Goal: Transaction & Acquisition: Download file/media

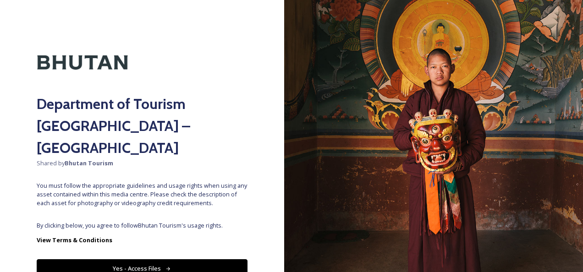
click at [212, 260] on button "Yes - Access Files" at bounding box center [142, 269] width 211 height 19
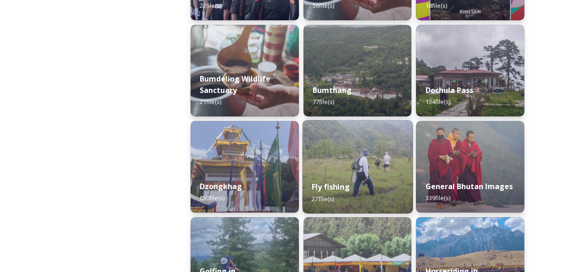
scroll to position [367, 0]
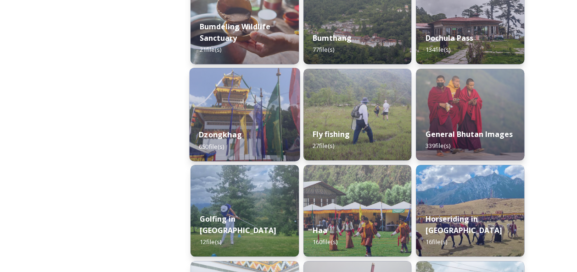
click at [238, 110] on img at bounding box center [244, 115] width 110 height 94
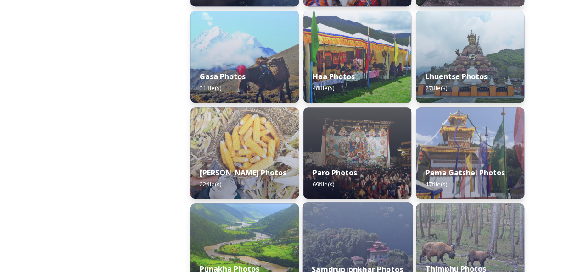
scroll to position [321, 0]
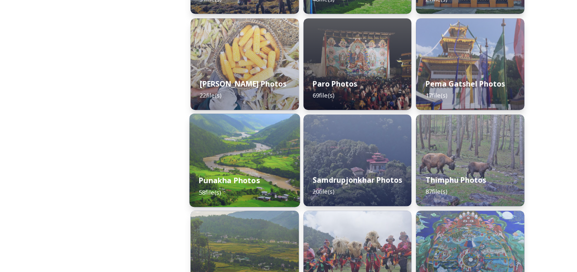
click at [272, 165] on img at bounding box center [244, 161] width 110 height 94
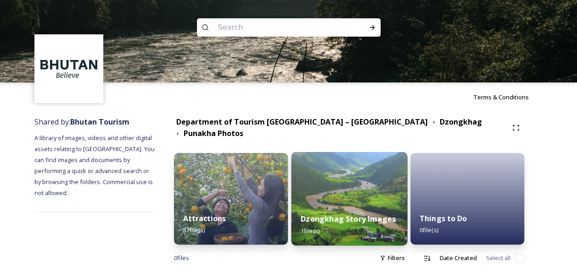
click at [370, 179] on img at bounding box center [349, 199] width 116 height 94
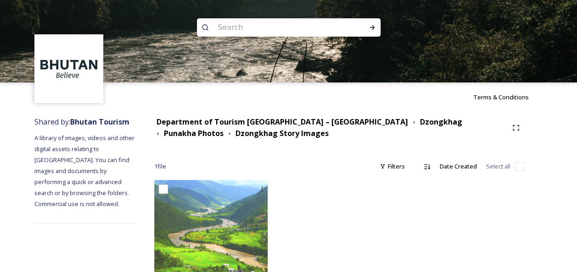
scroll to position [41, 0]
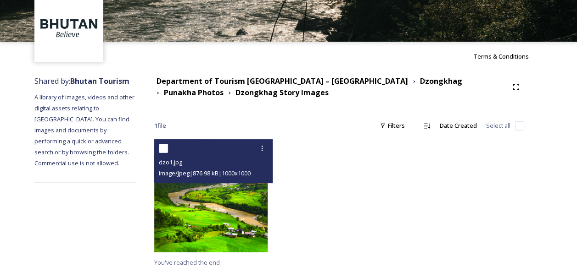
click at [210, 193] on img at bounding box center [210, 195] width 113 height 113
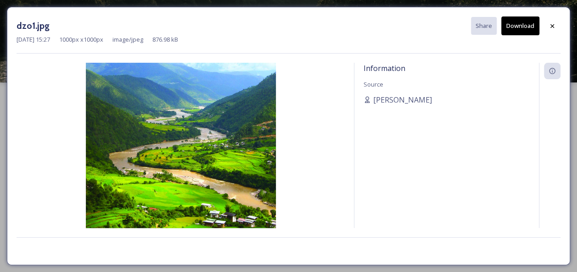
scroll to position [0, 0]
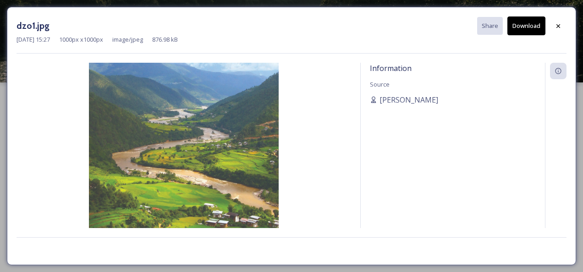
click at [232, 147] on img at bounding box center [184, 158] width 335 height 190
click at [558, 25] on icon at bounding box center [558, 25] width 7 height 7
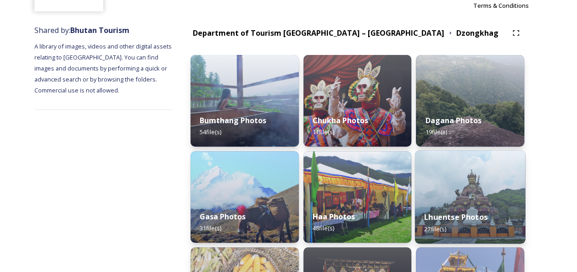
scroll to position [138, 0]
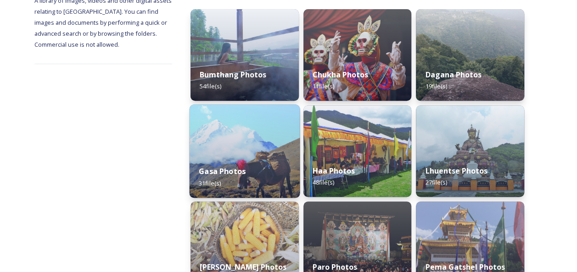
click at [261, 143] on img at bounding box center [244, 152] width 110 height 94
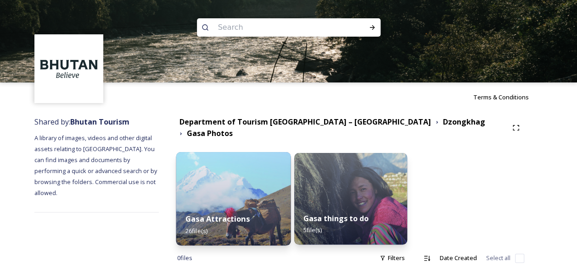
click at [267, 177] on img at bounding box center [233, 199] width 115 height 94
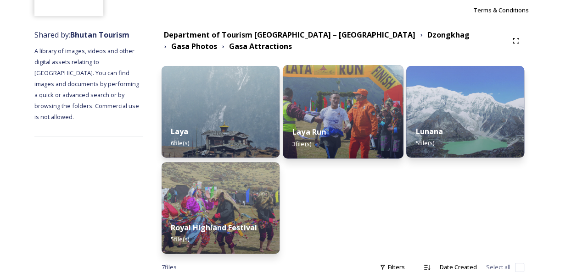
scroll to position [138, 0]
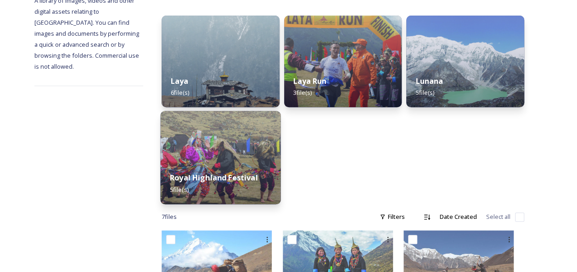
click at [231, 150] on img at bounding box center [220, 158] width 120 height 94
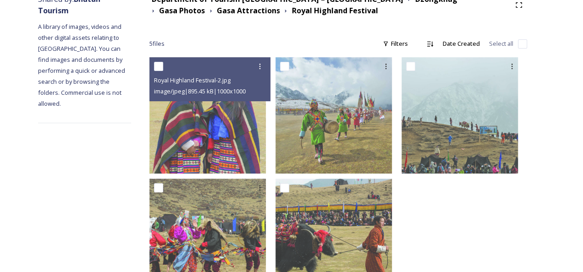
scroll to position [138, 0]
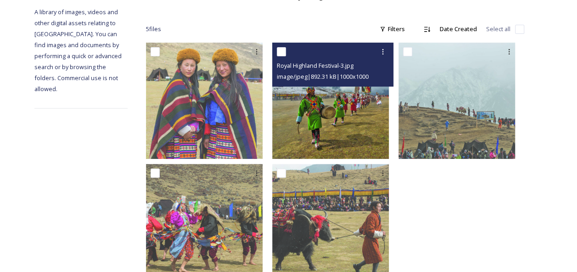
click at [346, 96] on img at bounding box center [330, 101] width 117 height 117
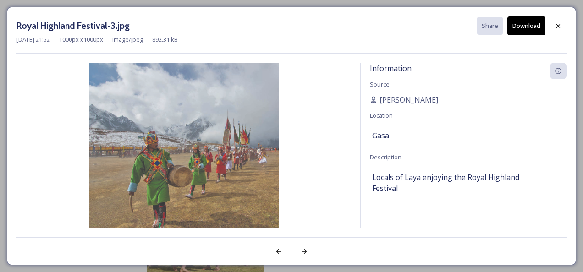
click at [540, 19] on button "Download" at bounding box center [527, 26] width 38 height 19
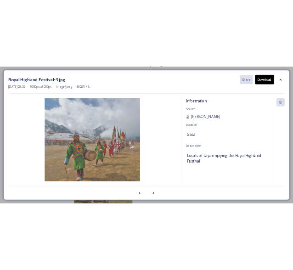
scroll to position [154, 0]
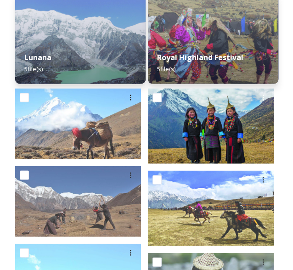
scroll to position [367, 0]
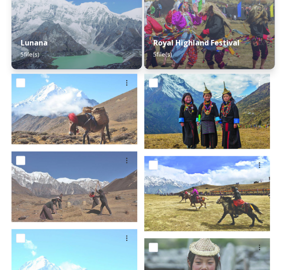
click at [220, 105] on img at bounding box center [207, 110] width 126 height 75
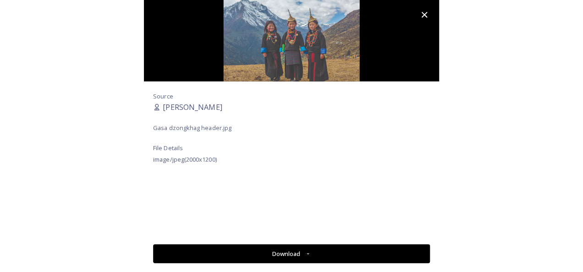
scroll to position [238, 0]
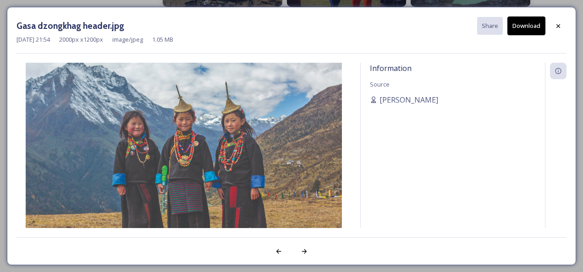
click at [530, 22] on button "Download" at bounding box center [527, 26] width 38 height 19
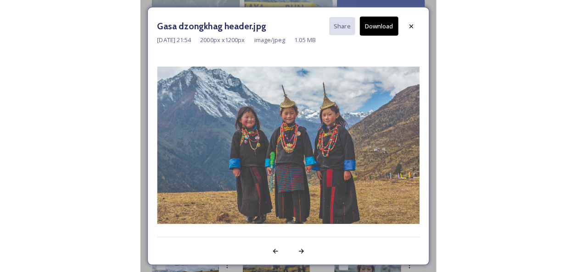
scroll to position [150, 0]
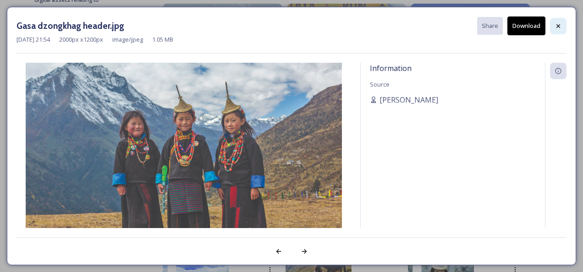
click at [561, 21] on div at bounding box center [558, 26] width 17 height 17
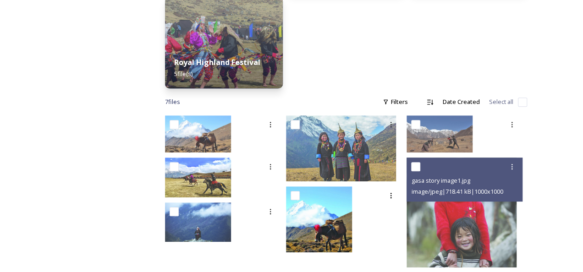
scroll to position [262, 0]
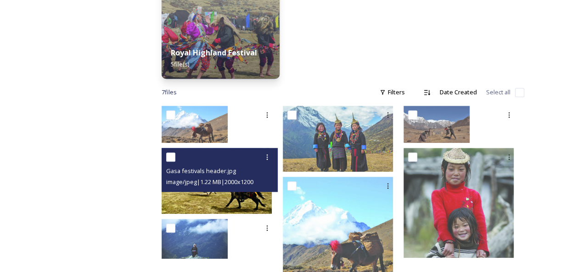
click at [234, 199] on img at bounding box center [216, 181] width 110 height 66
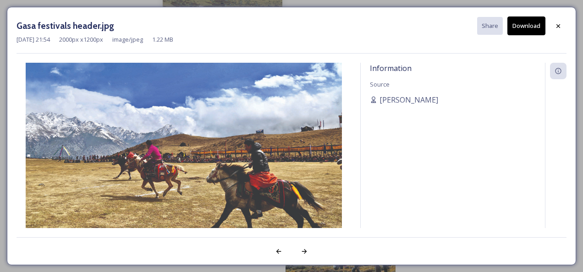
click at [529, 24] on button "Download" at bounding box center [527, 26] width 38 height 19
drag, startPoint x: 510, startPoint y: 164, endPoint x: 583, endPoint y: 36, distance: 147.3
click at [514, 156] on div "Information Source [PERSON_NAME]" at bounding box center [453, 146] width 184 height 166
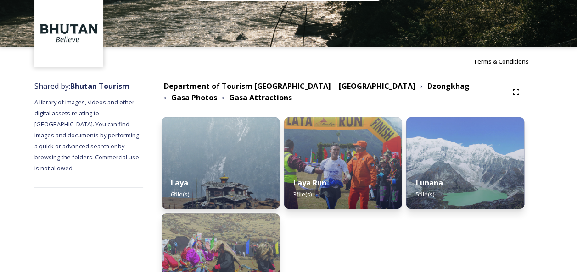
scroll to position [0, 0]
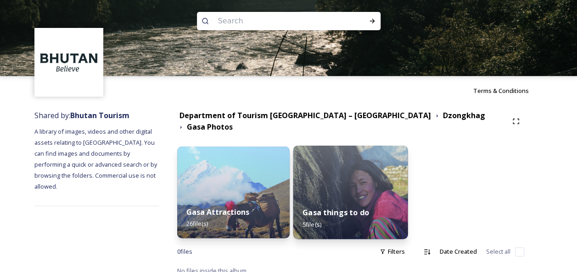
scroll to position [9, 0]
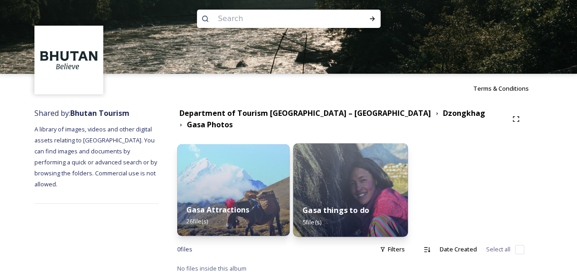
click at [372, 185] on img at bounding box center [350, 191] width 115 height 94
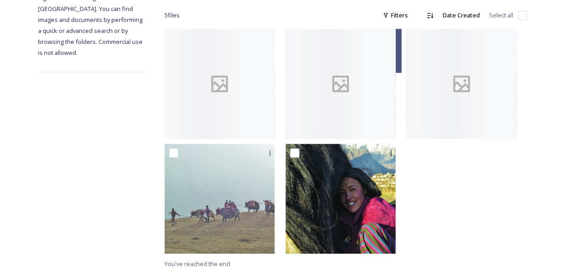
scroll to position [153, 0]
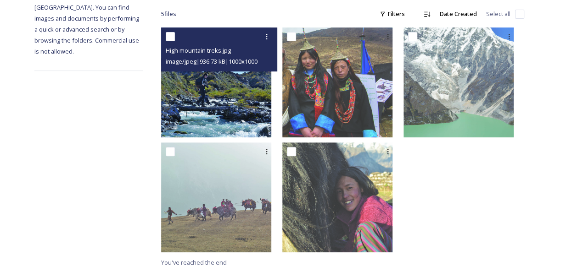
click at [221, 106] on img at bounding box center [216, 83] width 110 height 110
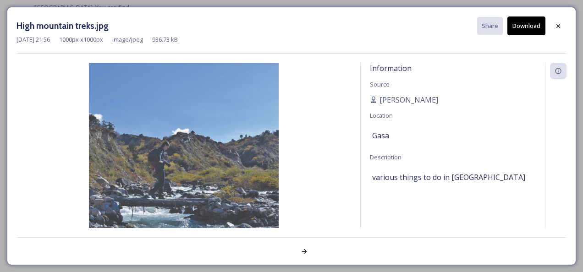
click at [514, 27] on button "Download" at bounding box center [527, 26] width 38 height 19
drag, startPoint x: 509, startPoint y: 216, endPoint x: 509, endPoint y: 210, distance: 5.5
click at [509, 216] on div "Information Source [PERSON_NAME] Location Gasa Description various things to do…" at bounding box center [453, 146] width 184 height 166
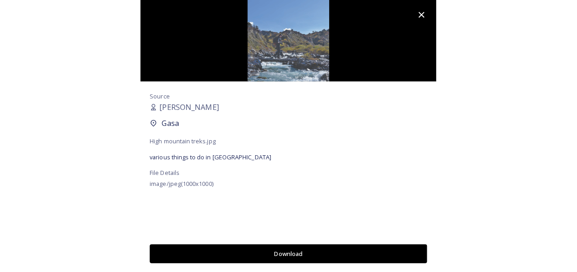
scroll to position [53, 0]
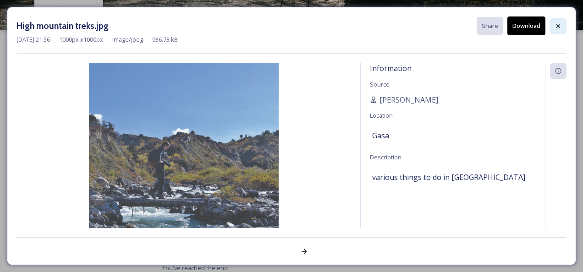
click at [557, 27] on icon at bounding box center [559, 26] width 4 height 4
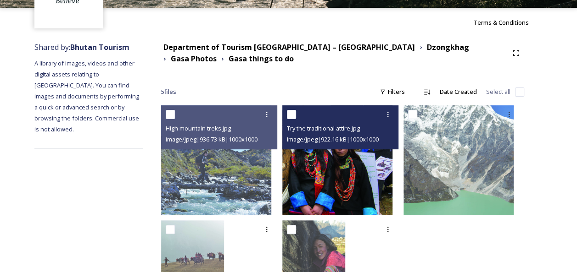
scroll to position [106, 0]
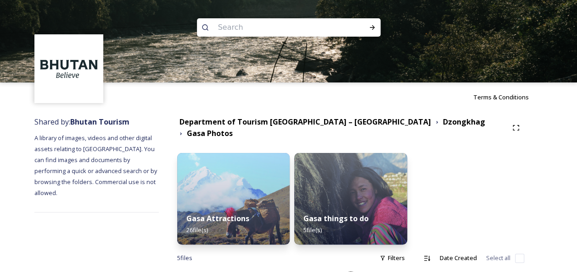
scroll to position [9, 0]
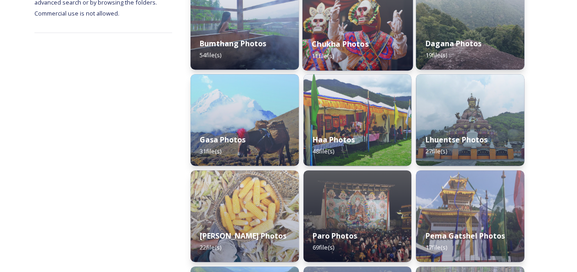
scroll to position [183, 0]
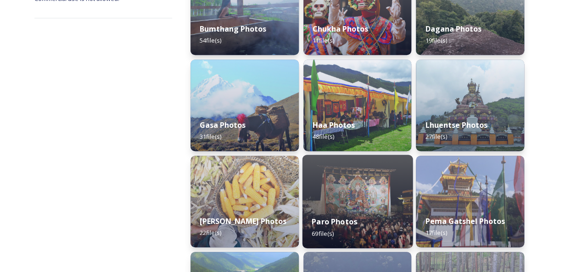
click at [373, 187] on img at bounding box center [357, 202] width 110 height 94
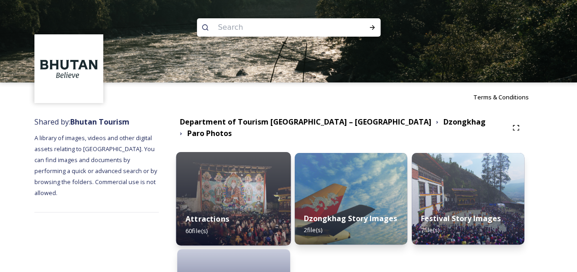
click at [255, 175] on img at bounding box center [233, 199] width 115 height 94
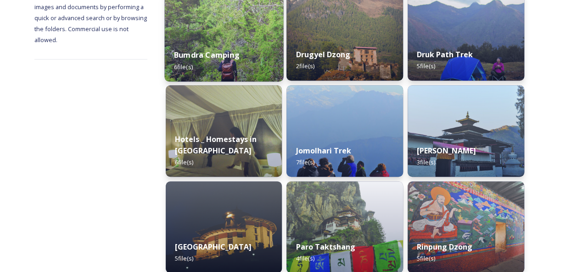
scroll to position [183, 0]
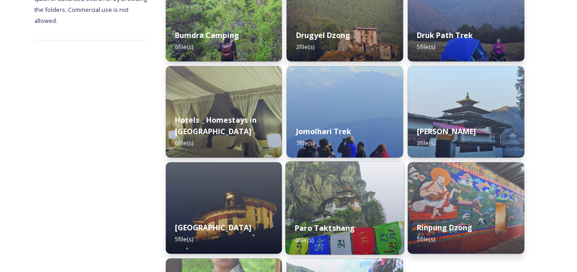
click at [325, 191] on img at bounding box center [344, 208] width 119 height 94
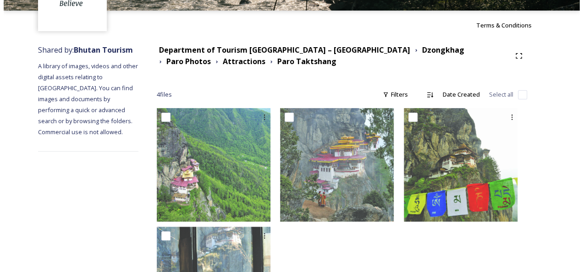
scroll to position [138, 0]
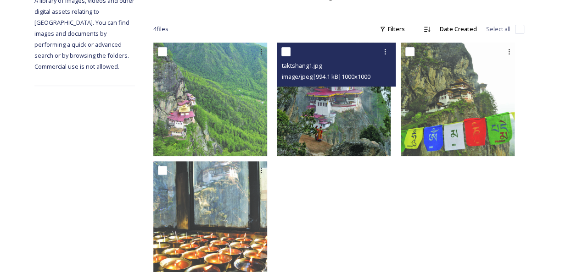
click at [361, 110] on img at bounding box center [334, 100] width 114 height 114
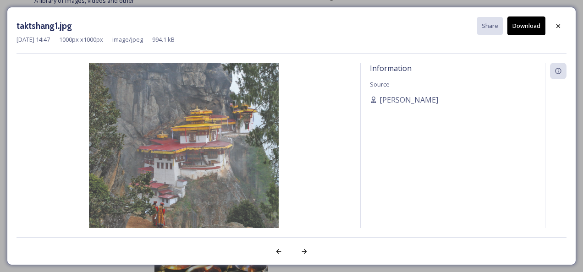
click at [262, 157] on img at bounding box center [184, 158] width 335 height 190
click at [409, 162] on div "Information Source [PERSON_NAME]" at bounding box center [453, 146] width 184 height 166
click at [408, 96] on span "[PERSON_NAME]" at bounding box center [409, 99] width 59 height 11
click at [522, 22] on button "Download" at bounding box center [527, 26] width 38 height 19
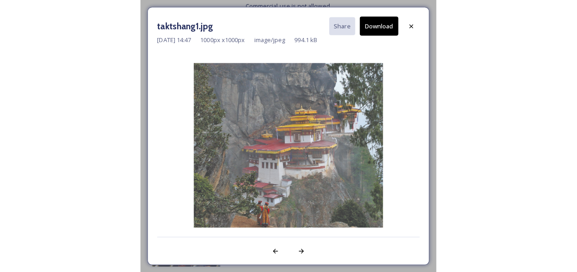
scroll to position [64, 0]
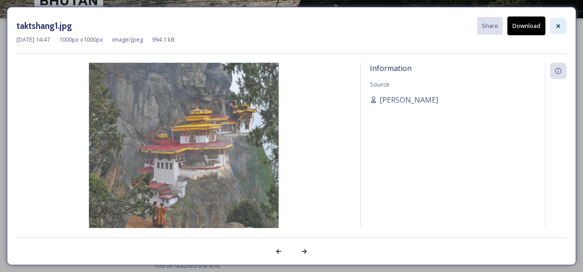
click at [559, 27] on icon at bounding box center [558, 25] width 7 height 7
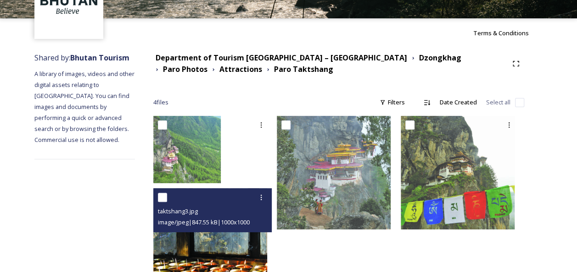
click at [225, 247] on img at bounding box center [210, 246] width 114 height 114
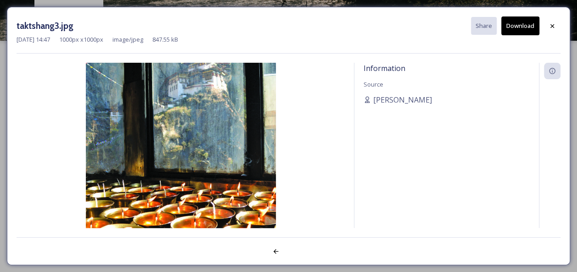
scroll to position [41, 0]
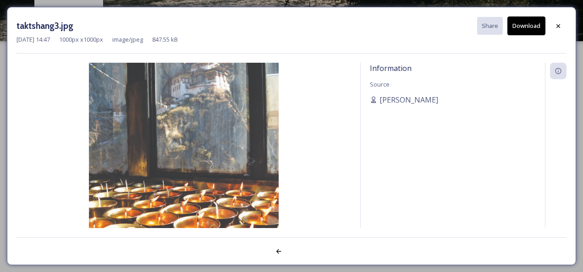
drag, startPoint x: 203, startPoint y: 141, endPoint x: 535, endPoint y: 17, distance: 354.3
click at [535, 17] on button "Download" at bounding box center [527, 26] width 38 height 19
click at [532, 235] on div "taktshang3.jpg Share Download [DATE] 14:47 1000 px x 1000 px image/jpeg 847.55 …" at bounding box center [292, 136] width 570 height 259
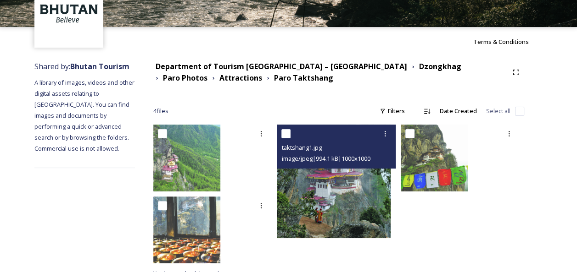
scroll to position [67, 0]
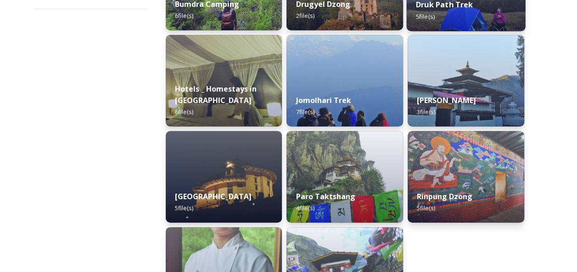
scroll to position [229, 0]
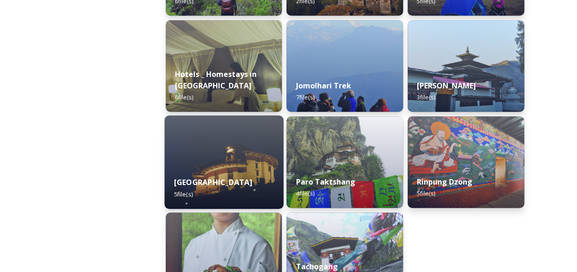
click at [236, 158] on img at bounding box center [223, 163] width 119 height 94
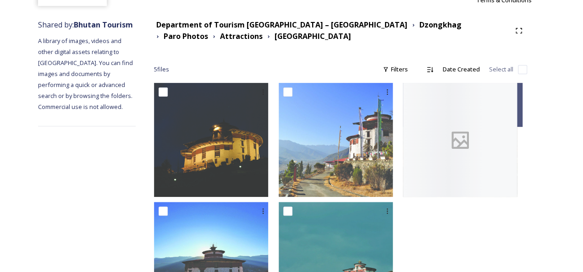
scroll to position [138, 0]
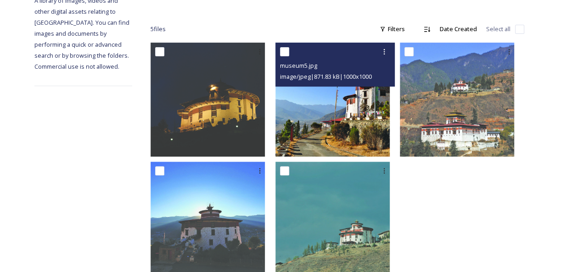
click at [371, 117] on img at bounding box center [332, 100] width 114 height 114
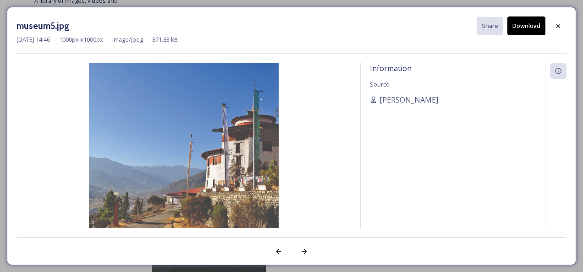
click at [524, 24] on button "Download" at bounding box center [527, 26] width 38 height 19
click at [558, 99] on div at bounding box center [556, 146] width 22 height 166
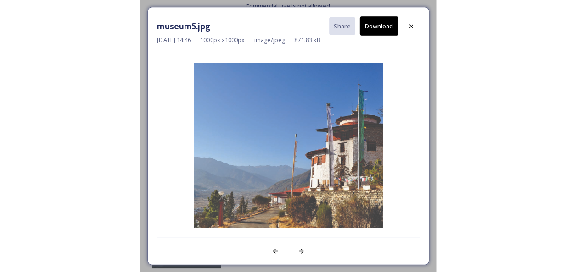
scroll to position [20, 0]
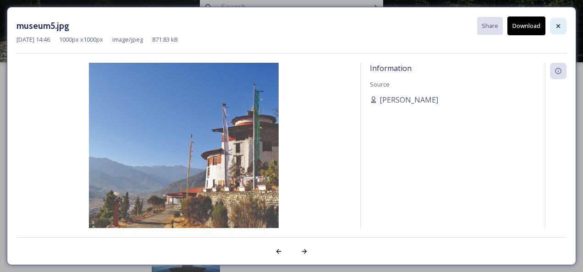
click at [558, 23] on icon at bounding box center [558, 25] width 7 height 7
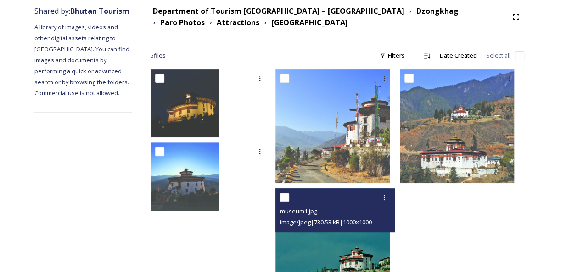
scroll to position [115, 0]
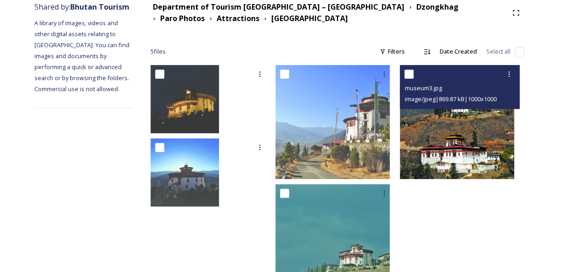
click at [478, 154] on img at bounding box center [457, 122] width 114 height 114
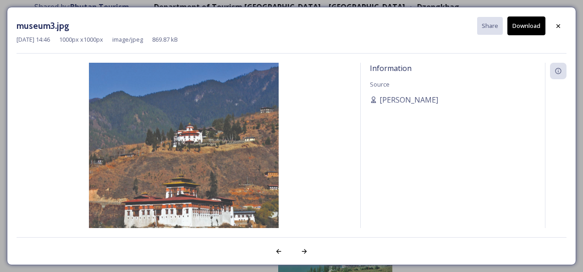
drag, startPoint x: 558, startPoint y: 26, endPoint x: 521, endPoint y: 53, distance: 45.6
click at [556, 26] on icon at bounding box center [558, 25] width 7 height 7
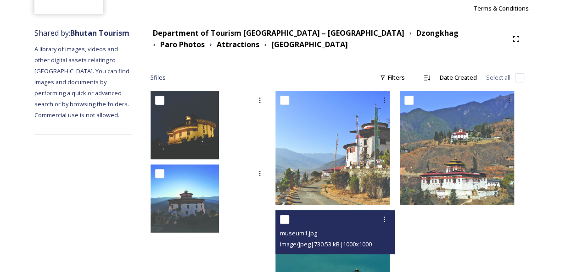
scroll to position [0, 0]
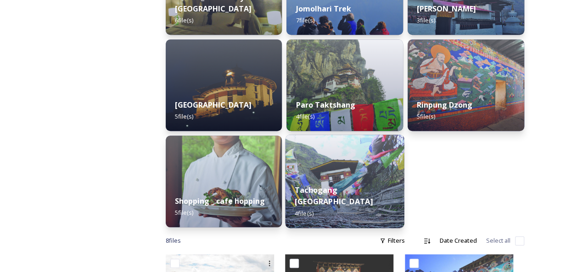
scroll to position [321, 0]
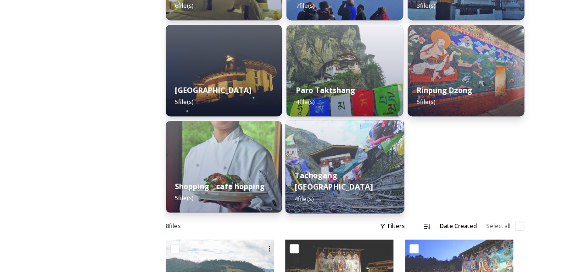
click at [351, 151] on img at bounding box center [344, 167] width 119 height 94
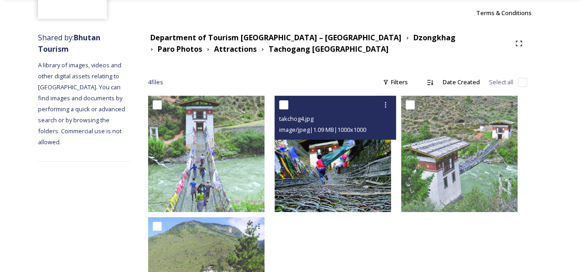
scroll to position [138, 0]
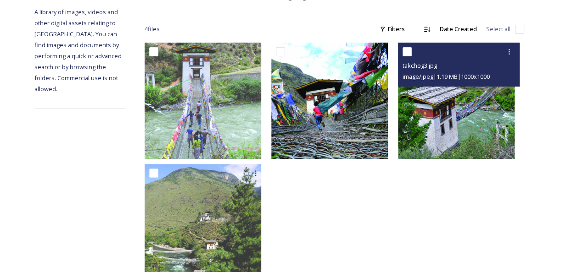
click at [459, 126] on img at bounding box center [456, 101] width 117 height 117
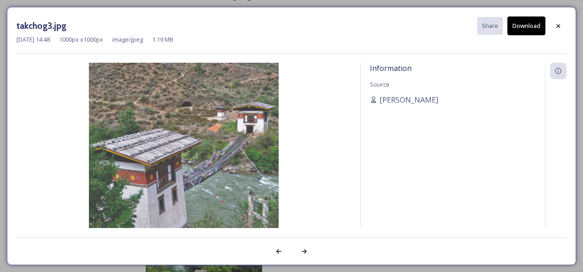
click at [522, 19] on button "Download" at bounding box center [527, 26] width 38 height 19
drag, startPoint x: 563, startPoint y: 108, endPoint x: 569, endPoint y: 15, distance: 93.7
click at [563, 106] on div at bounding box center [556, 146] width 22 height 166
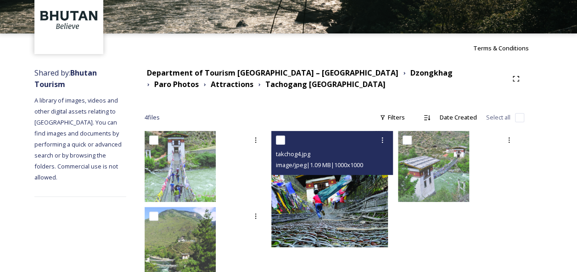
scroll to position [75, 0]
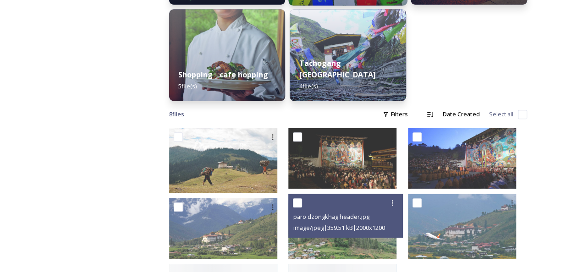
scroll to position [459, 0]
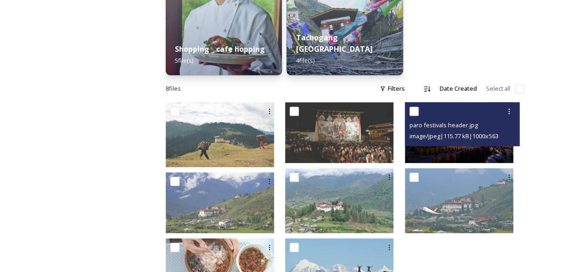
click at [484, 144] on div "paro festivals header.jpg image/jpeg | 115.77 kB | 1000 x 563" at bounding box center [462, 124] width 115 height 44
click at [468, 156] on img at bounding box center [459, 132] width 108 height 61
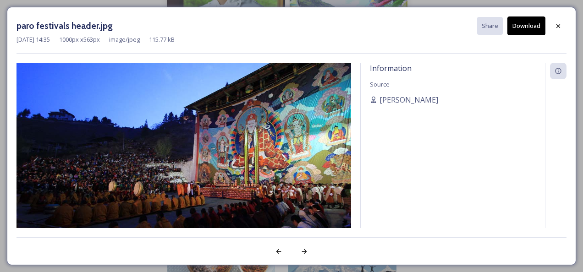
click at [535, 27] on button "Download" at bounding box center [527, 26] width 38 height 19
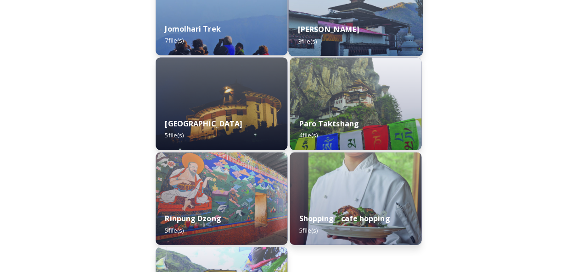
scroll to position [306, 0]
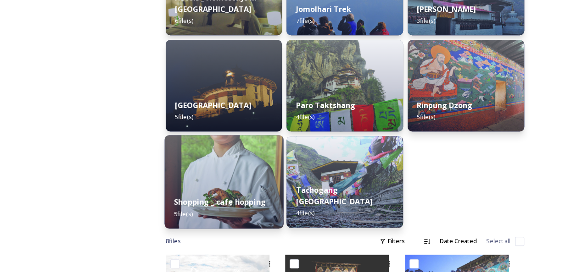
click at [258, 184] on img at bounding box center [223, 182] width 119 height 94
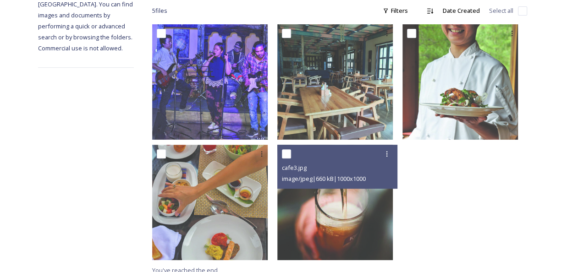
scroll to position [164, 0]
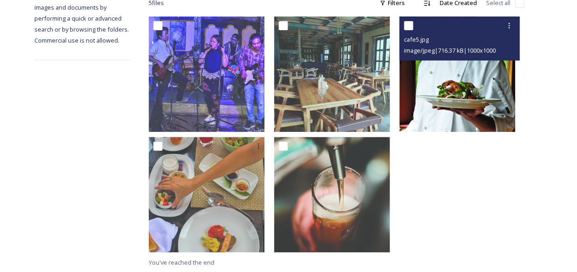
click at [446, 101] on img at bounding box center [457, 75] width 116 height 116
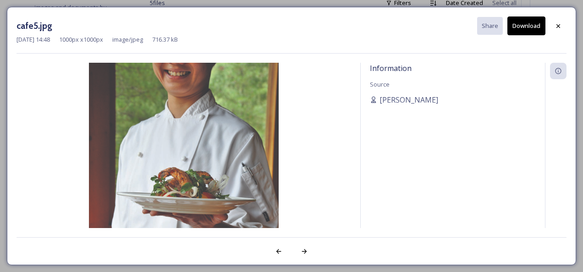
click at [530, 26] on button "Download" at bounding box center [527, 26] width 38 height 19
drag, startPoint x: 565, startPoint y: 126, endPoint x: 549, endPoint y: 34, distance: 93.6
click at [565, 124] on div at bounding box center [556, 146] width 22 height 166
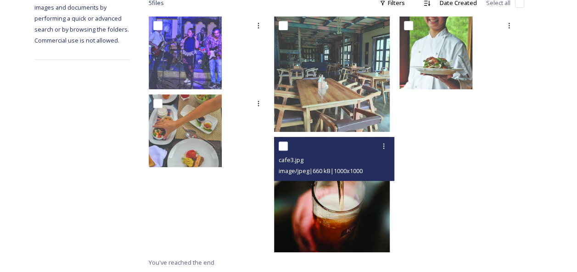
click at [332, 203] on img at bounding box center [332, 195] width 116 height 116
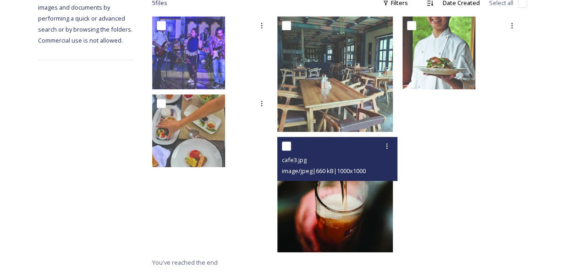
scroll to position [78, 0]
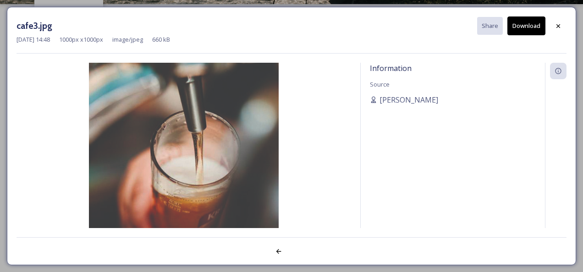
click at [557, 28] on icon at bounding box center [558, 25] width 7 height 7
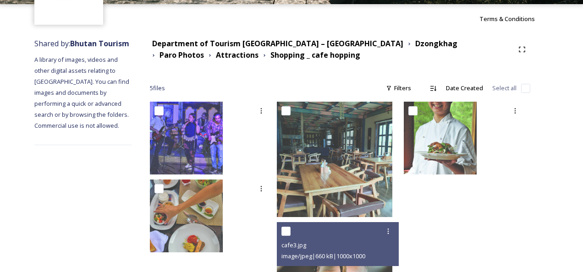
scroll to position [164, 0]
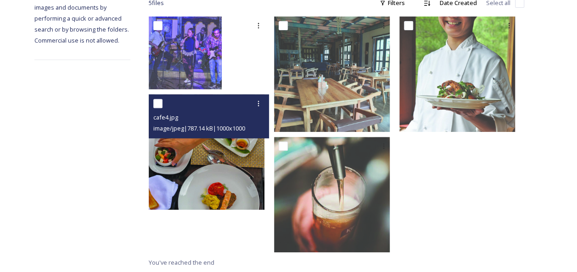
click at [200, 166] on img at bounding box center [207, 152] width 116 height 116
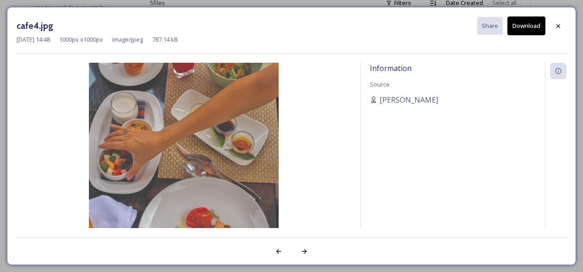
click at [529, 28] on button "Download" at bounding box center [527, 26] width 38 height 19
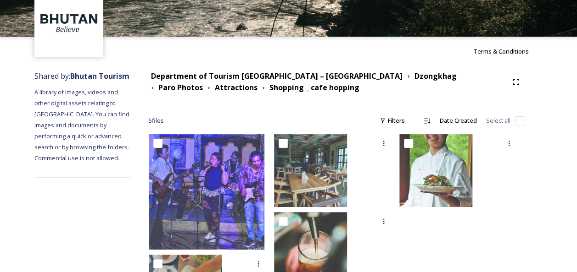
scroll to position [0, 0]
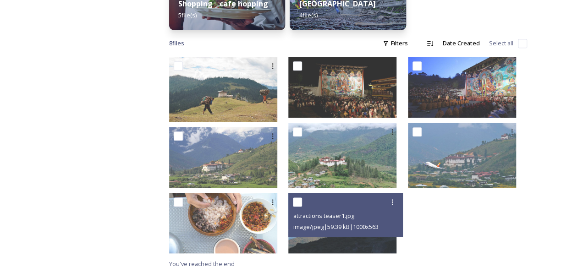
scroll to position [505, 0]
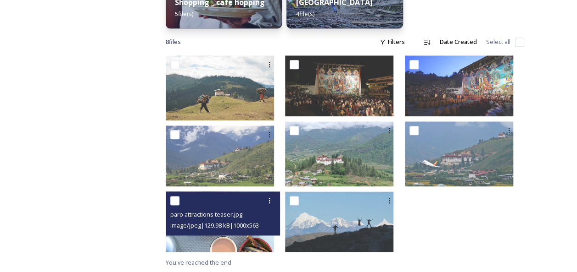
click at [257, 246] on img at bounding box center [220, 222] width 108 height 61
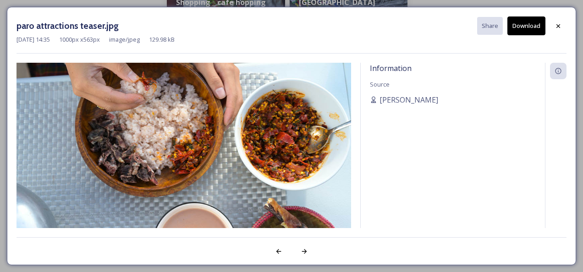
click at [528, 27] on button "Download" at bounding box center [527, 26] width 38 height 19
drag, startPoint x: 564, startPoint y: 142, endPoint x: 583, endPoint y: 17, distance: 126.6
click at [564, 140] on div at bounding box center [556, 146] width 22 height 166
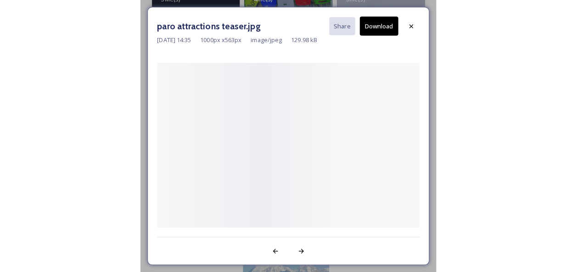
scroll to position [351, 0]
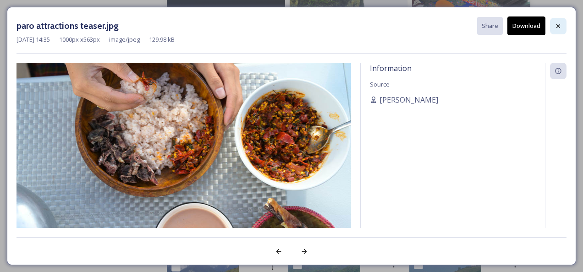
click at [559, 23] on icon at bounding box center [558, 25] width 7 height 7
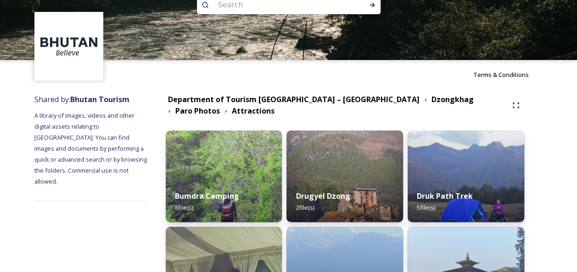
scroll to position [0, 0]
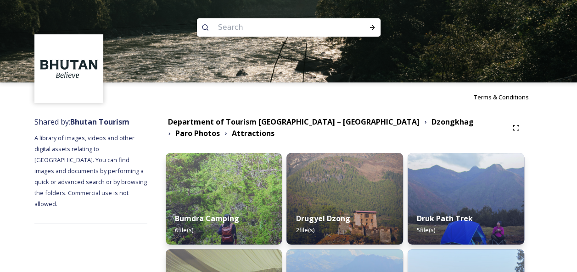
click at [324, 30] on input at bounding box center [276, 27] width 126 height 20
type input "Bhutanese dish"
click at [370, 28] on icon at bounding box center [371, 27] width 7 height 7
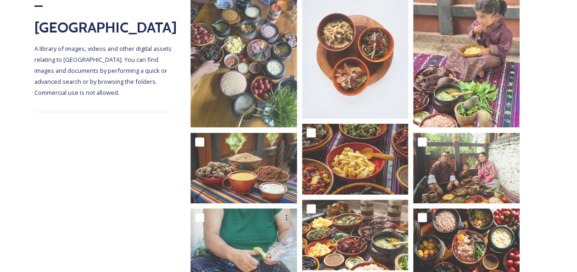
scroll to position [275, 0]
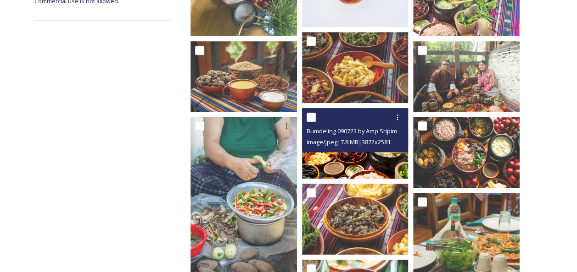
click at [351, 164] on img at bounding box center [355, 143] width 106 height 71
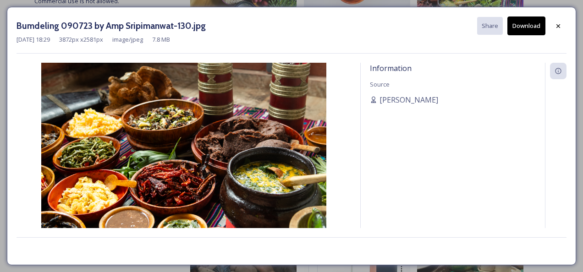
click at [536, 21] on button "Download" at bounding box center [527, 26] width 38 height 19
click at [561, 26] on icon at bounding box center [558, 25] width 7 height 7
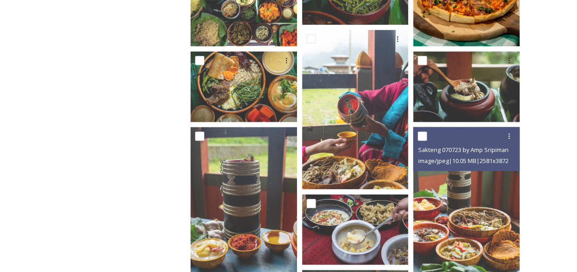
scroll to position [596, 0]
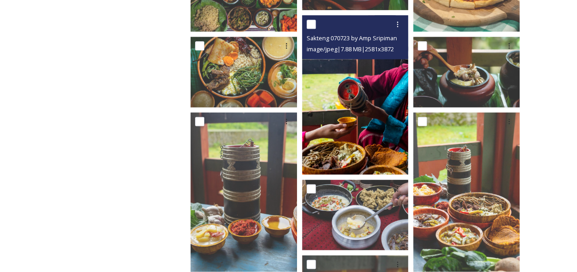
click at [334, 121] on img at bounding box center [355, 95] width 106 height 160
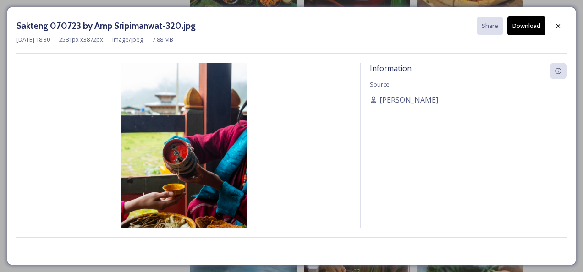
click at [528, 27] on button "Download" at bounding box center [527, 26] width 38 height 19
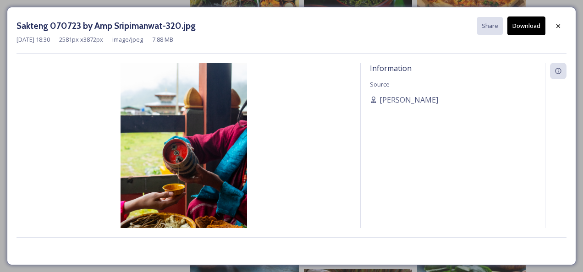
click at [559, 24] on icon at bounding box center [558, 25] width 7 height 7
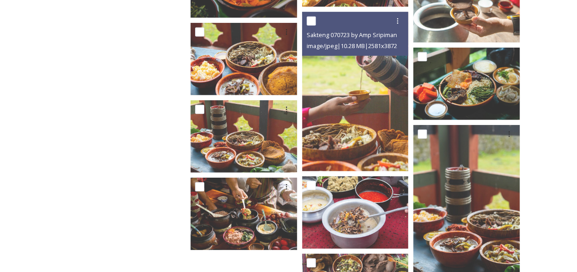
scroll to position [1468, 0]
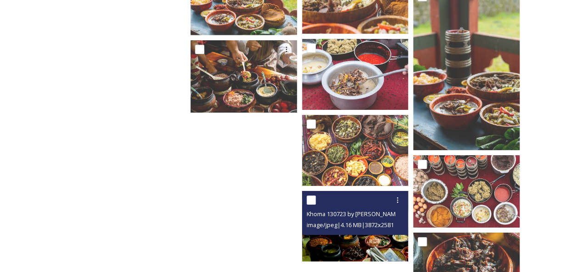
click at [388, 242] on img at bounding box center [355, 226] width 106 height 71
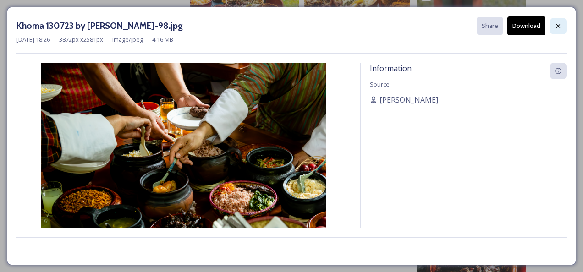
click at [557, 25] on icon at bounding box center [558, 25] width 7 height 7
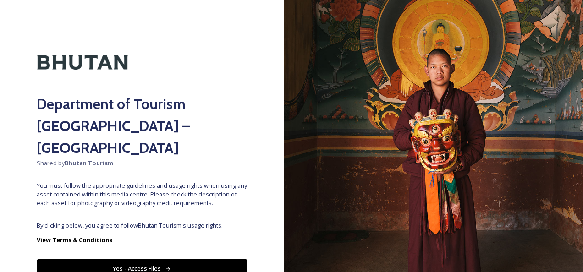
click at [146, 260] on button "Yes - Access Files" at bounding box center [142, 269] width 211 height 19
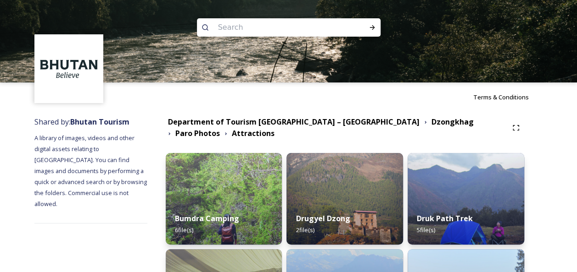
click at [272, 25] on input at bounding box center [276, 27] width 126 height 20
type input "chham"
click at [375, 26] on icon at bounding box center [371, 27] width 7 height 7
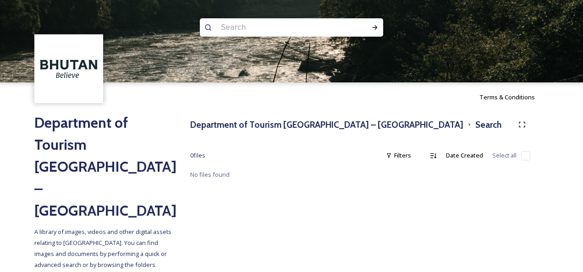
click at [294, 27] on input at bounding box center [280, 27] width 126 height 20
type input "Mask dance"
click at [370, 29] on div "Run Search" at bounding box center [375, 27] width 17 height 17
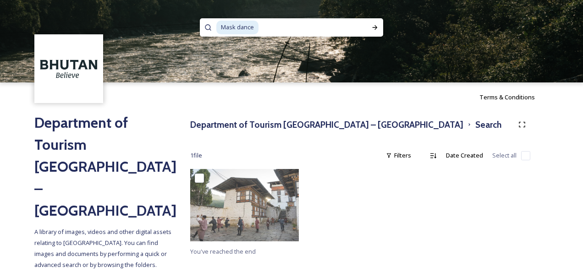
click at [275, 29] on input at bounding box center [312, 27] width 104 height 20
type input "M"
type input "Tshechu"
click at [378, 28] on icon at bounding box center [375, 27] width 7 height 7
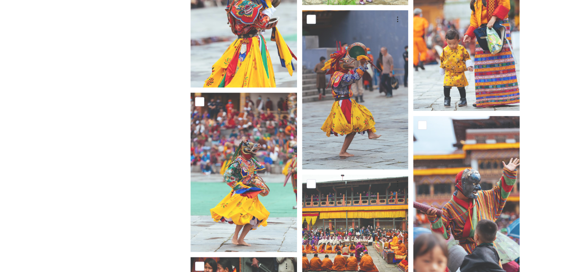
scroll to position [459, 0]
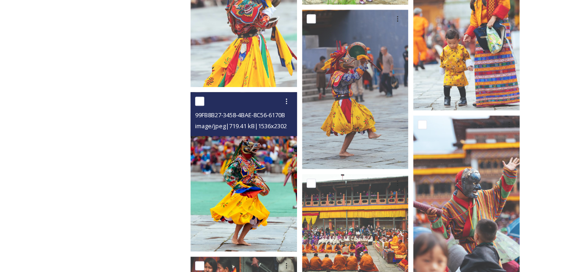
click at [278, 176] on img at bounding box center [243, 172] width 106 height 160
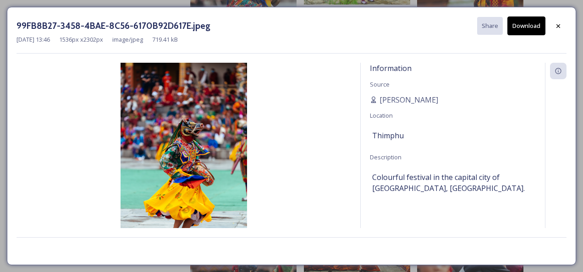
click at [519, 23] on button "Download" at bounding box center [527, 26] width 38 height 19
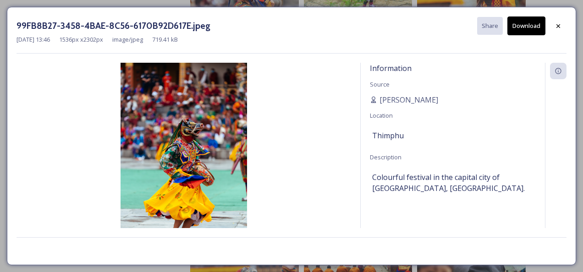
drag, startPoint x: 193, startPoint y: 112, endPoint x: 291, endPoint y: 78, distance: 103.3
click at [286, 79] on img at bounding box center [184, 158] width 335 height 190
click at [535, 26] on button "Download" at bounding box center [527, 26] width 38 height 19
click at [563, 20] on div at bounding box center [558, 26] width 17 height 17
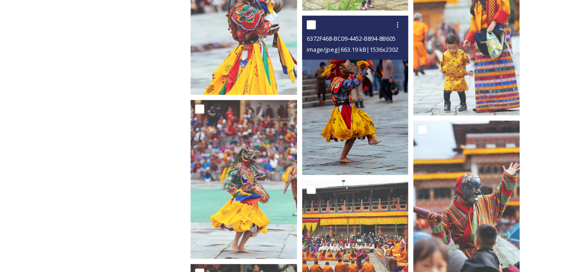
click at [364, 94] on img at bounding box center [355, 96] width 106 height 160
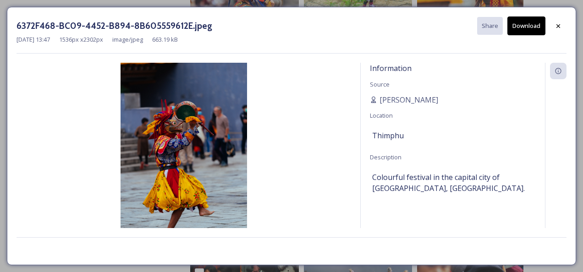
drag, startPoint x: 171, startPoint y: 136, endPoint x: 275, endPoint y: 165, distance: 107.7
click at [263, 180] on img at bounding box center [184, 158] width 335 height 190
click at [526, 25] on button "Download" at bounding box center [527, 26] width 38 height 19
click at [321, 84] on img at bounding box center [184, 158] width 335 height 190
click at [555, 28] on div at bounding box center [558, 26] width 17 height 17
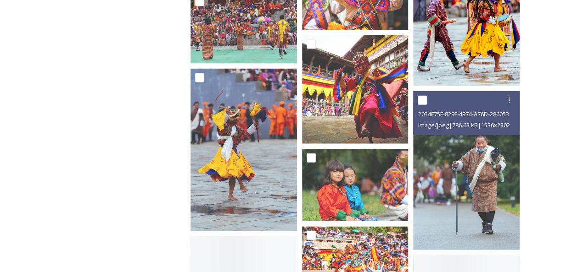
scroll to position [1055, 0]
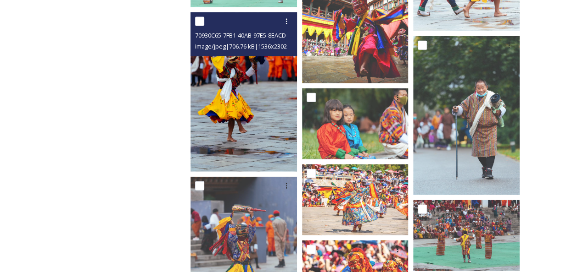
click at [236, 100] on img at bounding box center [243, 92] width 106 height 160
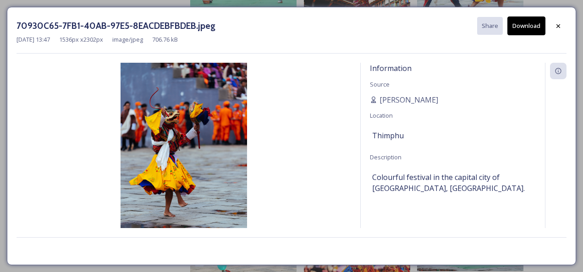
click at [528, 21] on button "Download" at bounding box center [527, 26] width 38 height 19
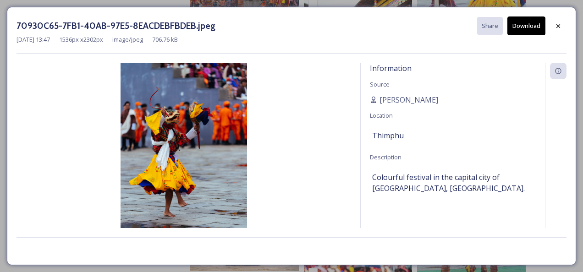
drag, startPoint x: 117, startPoint y: 61, endPoint x: 202, endPoint y: 107, distance: 96.7
click at [202, 107] on div "70930C65-7FB1-40AB-97E5-8EACDEBFBDEB.jpeg Share Download [DATE] 13:47 1536 px x…" at bounding box center [292, 136] width 570 height 259
drag, startPoint x: 202, startPoint y: 107, endPoint x: 205, endPoint y: 121, distance: 14.7
drag, startPoint x: 205, startPoint y: 121, endPoint x: 164, endPoint y: 122, distance: 41.3
click at [164, 122] on img at bounding box center [184, 158] width 335 height 190
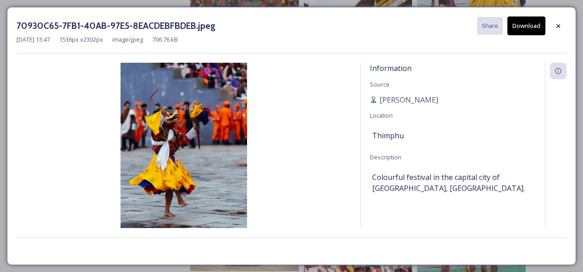
click at [494, 252] on div at bounding box center [292, 247] width 550 height 18
click at [555, 27] on icon at bounding box center [558, 25] width 7 height 7
